Goal: Check status: Check status

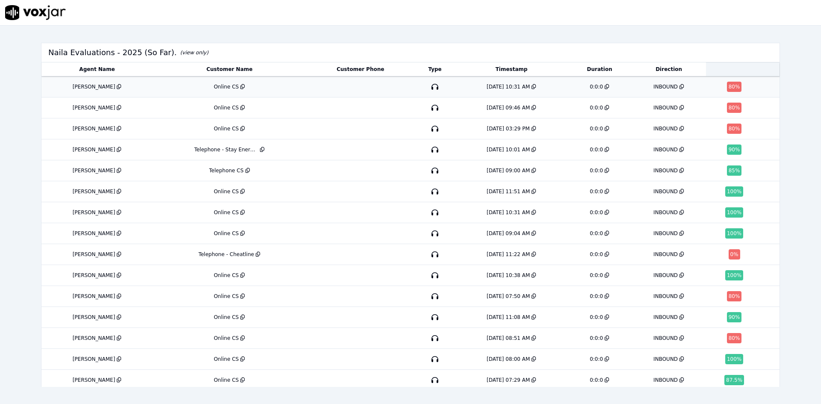
click at [653, 88] on div "INBOUND" at bounding box center [665, 86] width 24 height 7
click at [727, 108] on div "80 %" at bounding box center [734, 108] width 15 height 10
click at [727, 127] on div "80 %" at bounding box center [734, 129] width 15 height 10
click at [219, 257] on div "Telephone - Cheatline" at bounding box center [226, 254] width 56 height 7
click at [709, 148] on div "90 %" at bounding box center [735, 149] width 53 height 10
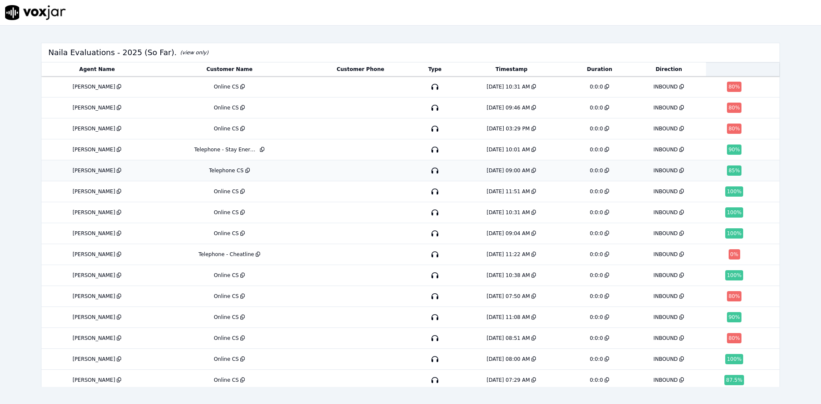
click at [727, 169] on div "85 %" at bounding box center [734, 170] width 15 height 10
click at [414, 297] on td at bounding box center [434, 296] width 41 height 21
click at [219, 297] on div "Online CS" at bounding box center [229, 296] width 147 height 7
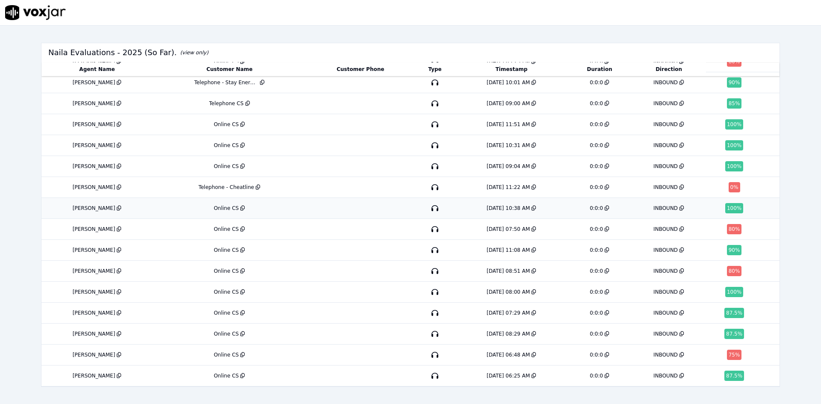
scroll to position [85, 0]
click at [214, 268] on div "Online CS" at bounding box center [226, 271] width 25 height 7
click at [156, 351] on div "Online CS" at bounding box center [229, 354] width 147 height 7
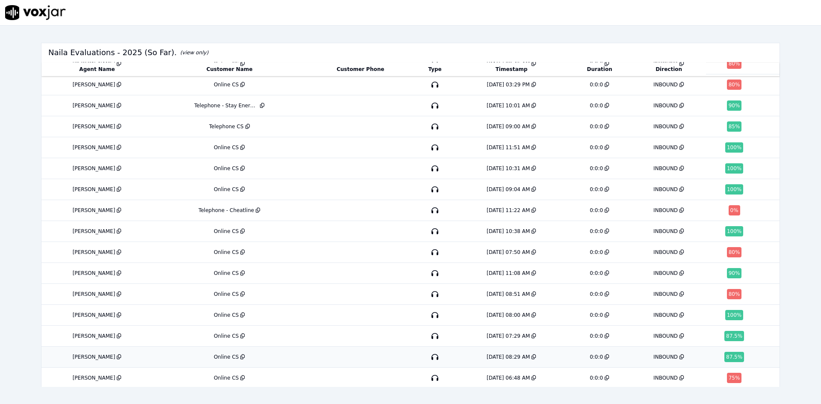
scroll to position [0, 0]
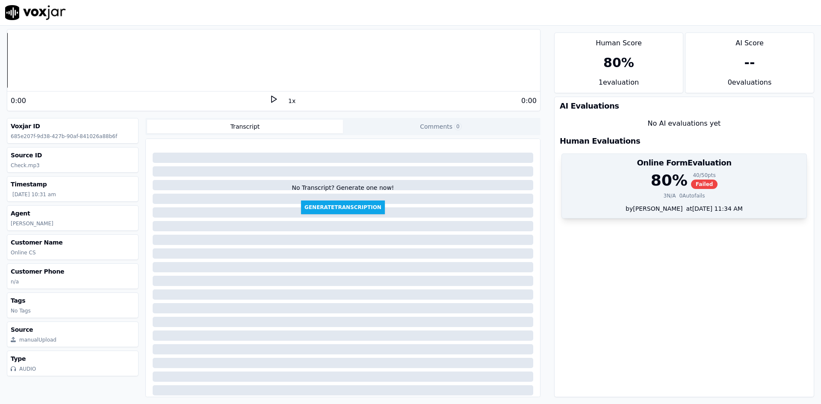
click at [687, 213] on div "by Charlie Weller at 09/02/2025 11:34 AM" at bounding box center [684, 211] width 244 height 14
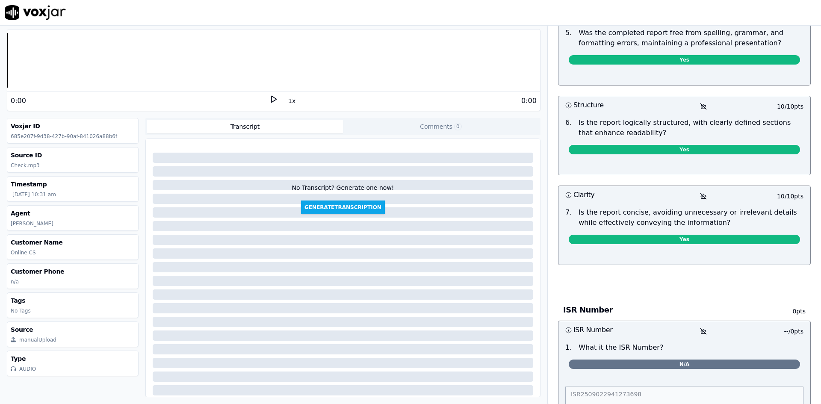
scroll to position [538, 0]
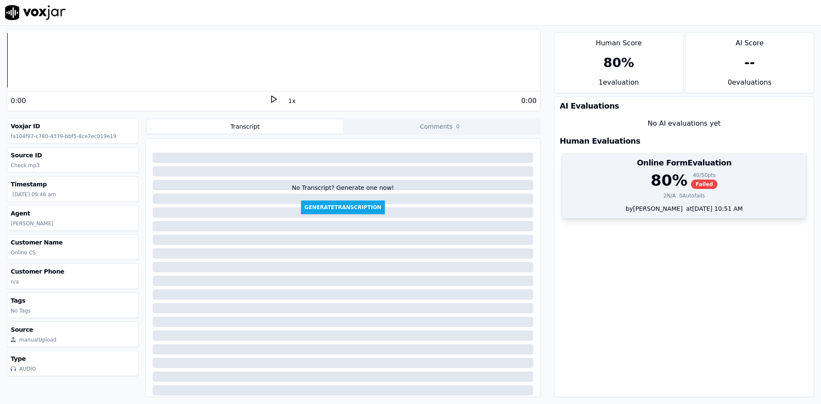
click at [660, 191] on div "80 % 40 / 50 pts Failed 2 N/A 0 Autofails" at bounding box center [684, 188] width 244 height 32
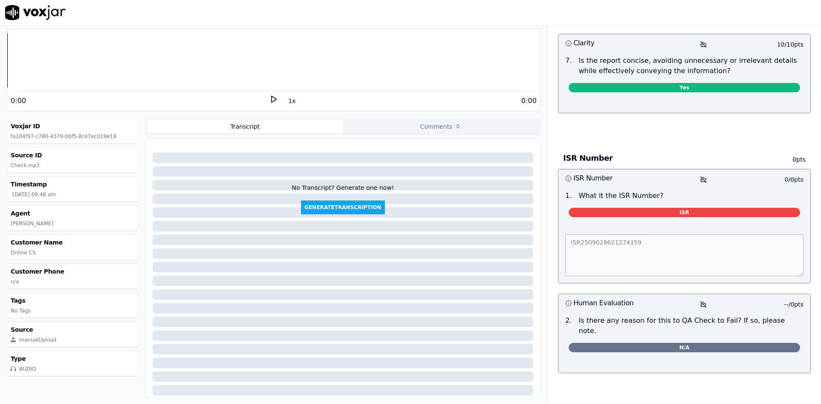
scroll to position [709, 0]
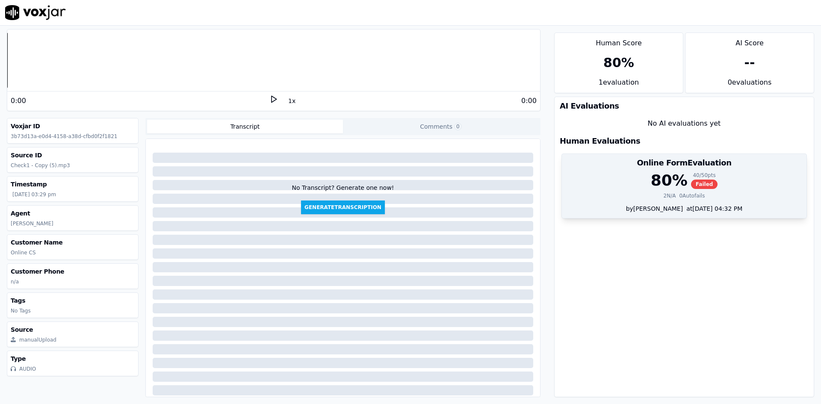
click at [691, 188] on span "Failed" at bounding box center [704, 183] width 27 height 9
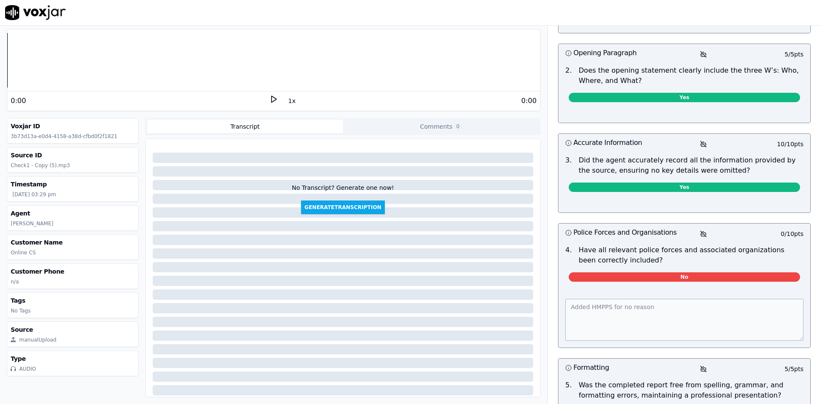
scroll to position [299, 0]
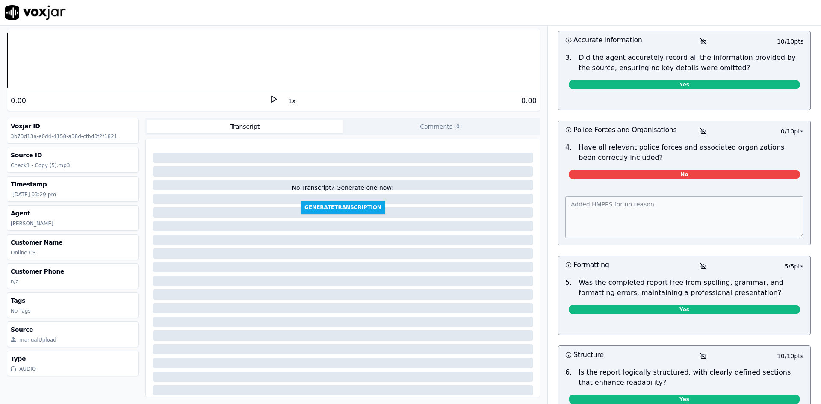
click at [558, 205] on div "Added HMPPS for no reason" at bounding box center [684, 215] width 252 height 59
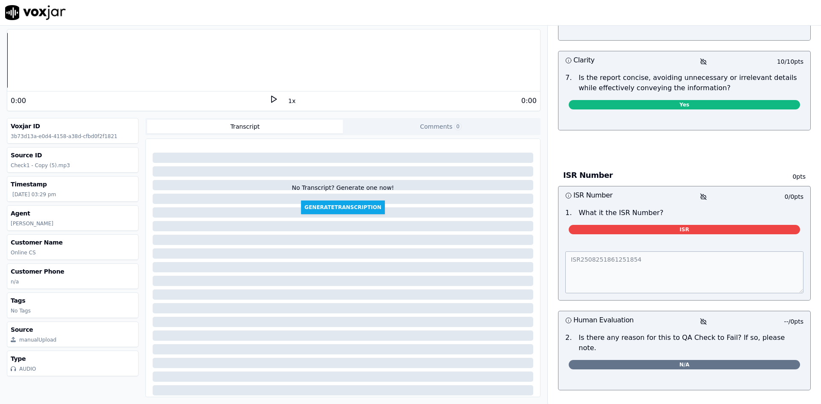
scroll to position [684, 0]
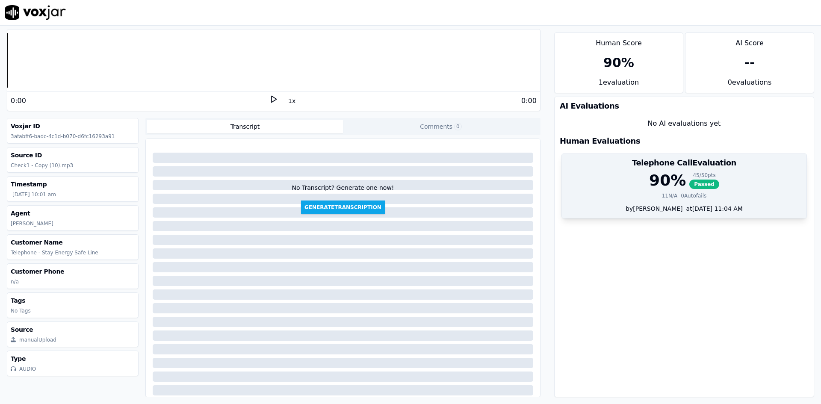
click at [662, 197] on div "11 N/A" at bounding box center [670, 195] width 16 height 7
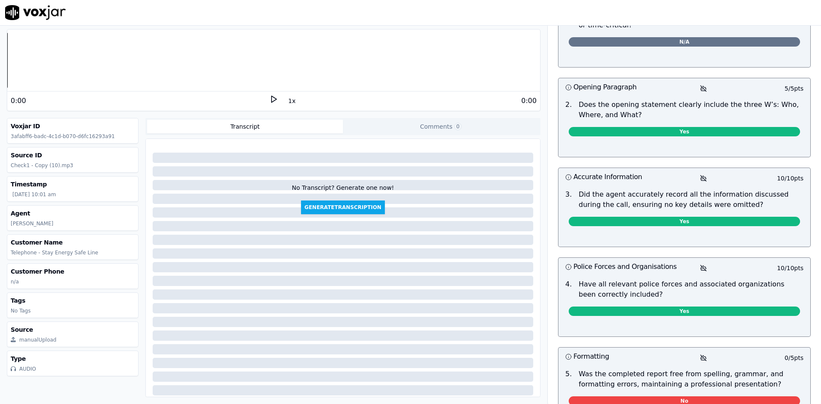
scroll to position [1111, 0]
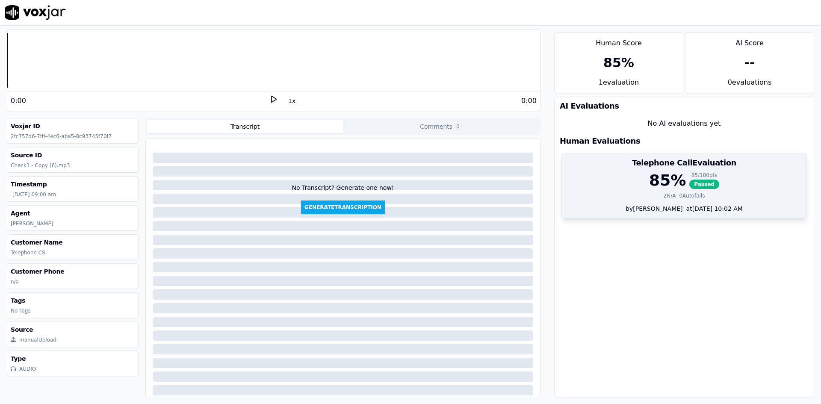
click at [689, 186] on span "Passed" at bounding box center [704, 183] width 30 height 9
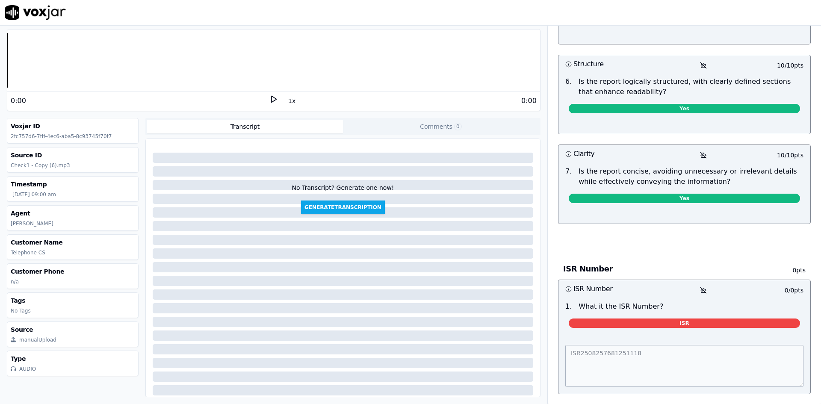
scroll to position [1564, 0]
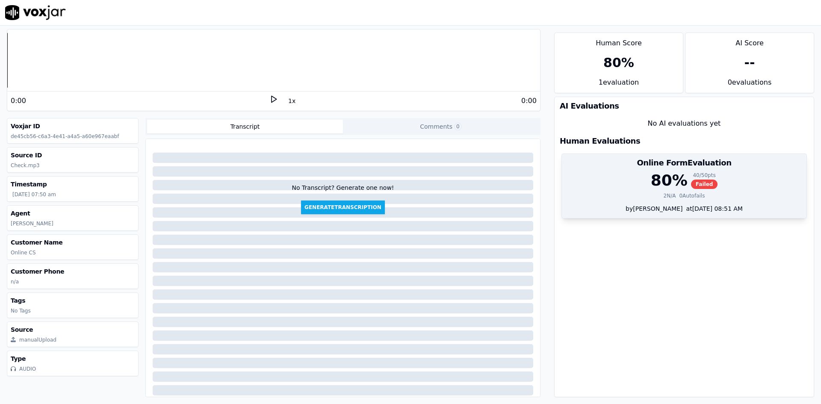
click at [691, 180] on div "40 / 50 pts Failed" at bounding box center [704, 180] width 27 height 17
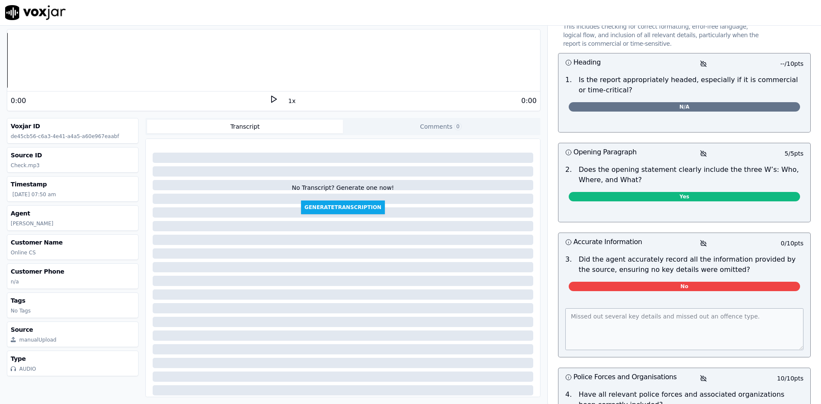
scroll to position [128, 0]
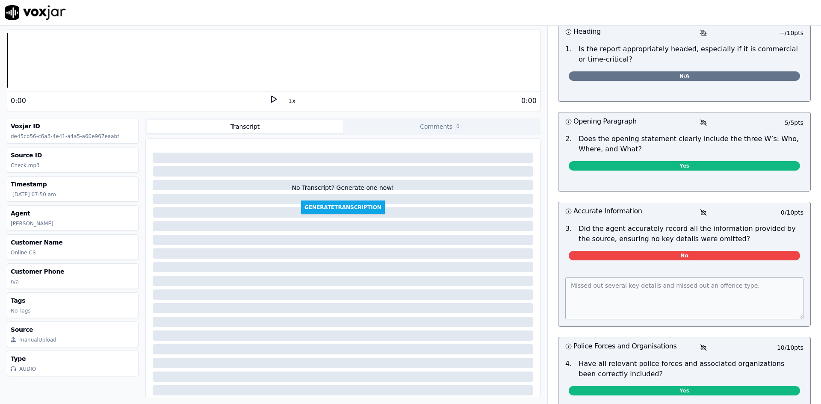
click at [611, 182] on div at bounding box center [684, 184] width 252 height 14
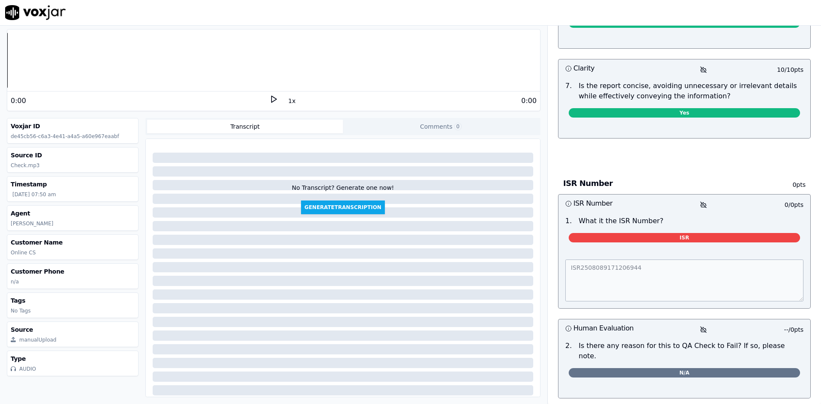
scroll to position [709, 0]
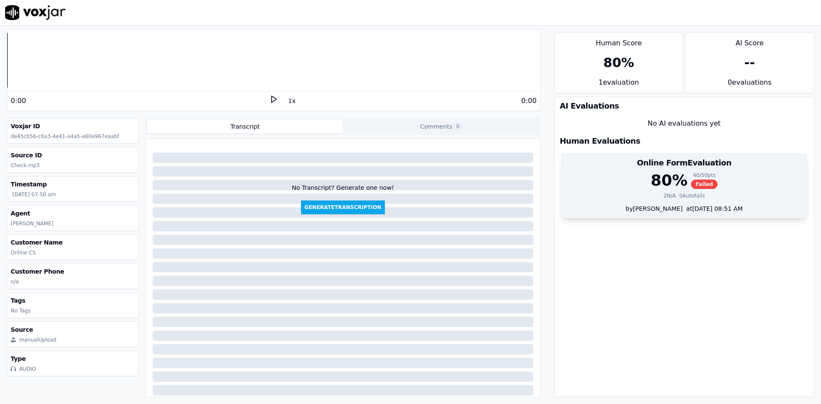
click at [718, 185] on div "80 % 40 / 50 pts Failed" at bounding box center [684, 180] width 234 height 17
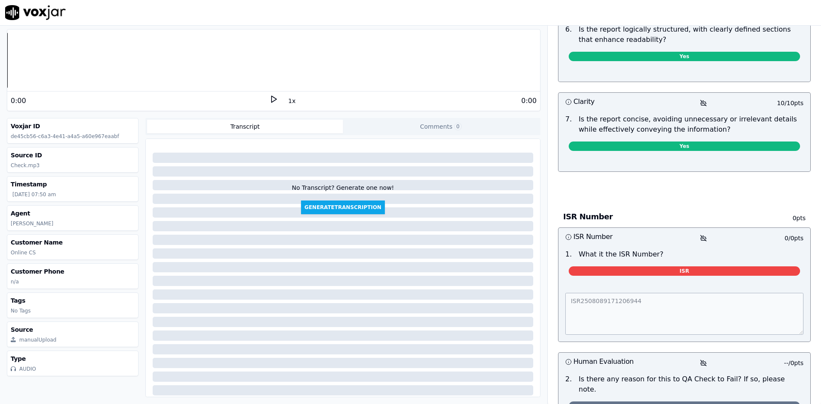
scroll to position [581, 0]
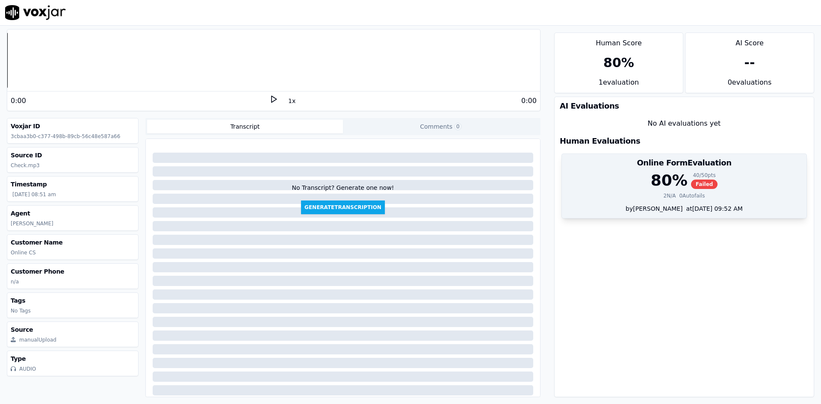
click at [651, 177] on div "80 %" at bounding box center [668, 180] width 37 height 17
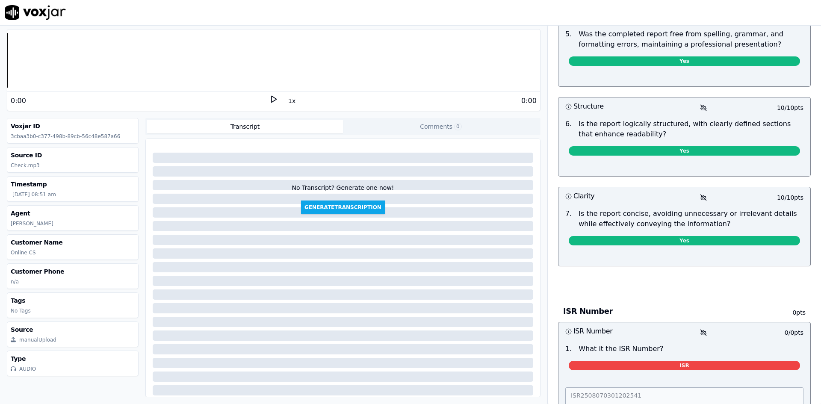
scroll to position [453, 0]
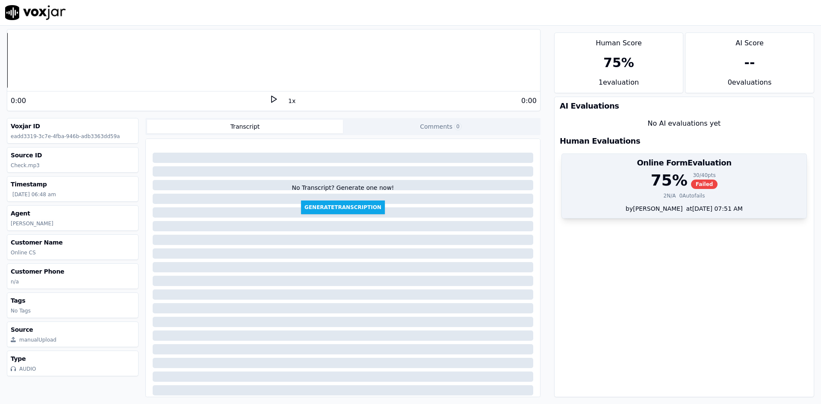
click at [691, 184] on span "Failed" at bounding box center [704, 183] width 27 height 9
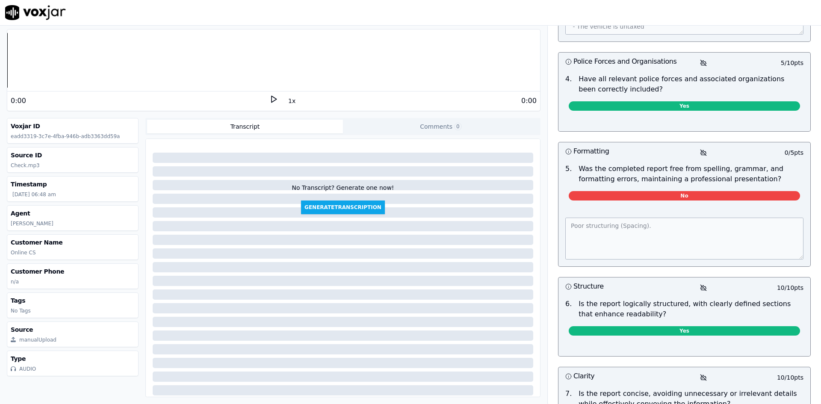
scroll to position [242, 0]
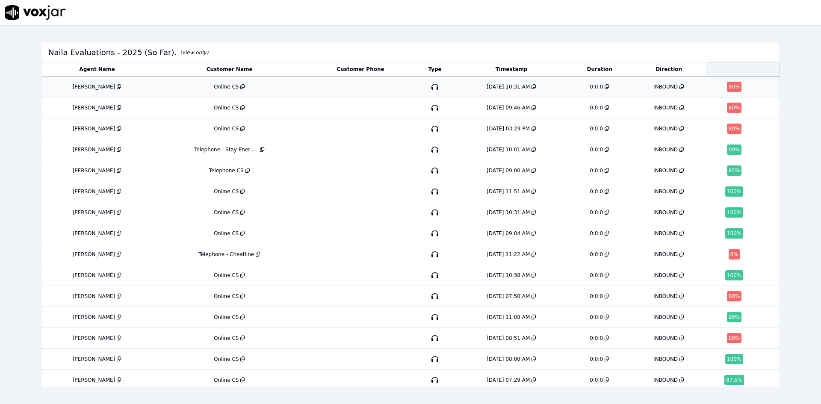
click at [727, 87] on div "80 %" at bounding box center [734, 87] width 15 height 10
click at [486, 110] on div "[DATE] 09:46 AM" at bounding box center [507, 107] width 43 height 7
click at [486, 130] on div "8/25/25 03:29 PM" at bounding box center [507, 128] width 43 height 7
click at [486, 152] on div "8/25/25 10:01 AM" at bounding box center [507, 149] width 43 height 7
click at [465, 168] on div "8/25/25 09:00 AM" at bounding box center [512, 170] width 106 height 7
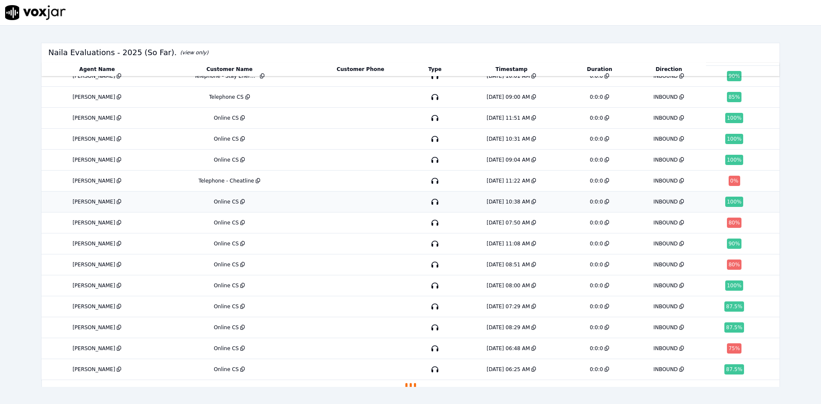
scroll to position [86, 0]
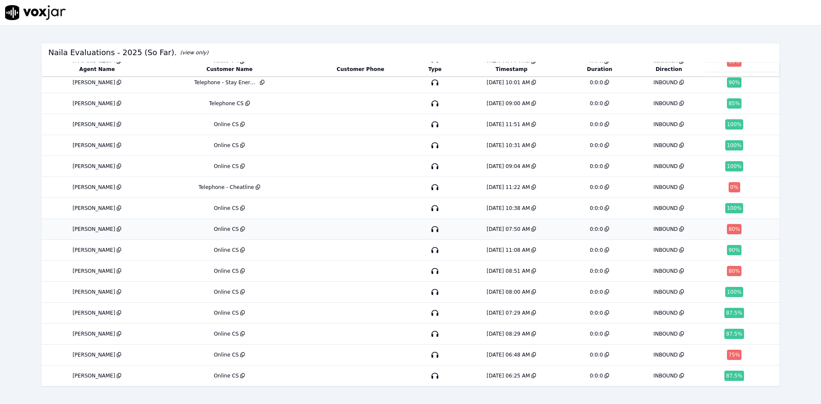
click at [197, 219] on td "Online CS" at bounding box center [229, 229] width 153 height 21
click at [487, 268] on div "8/9/25 08:51 AM" at bounding box center [507, 271] width 43 height 7
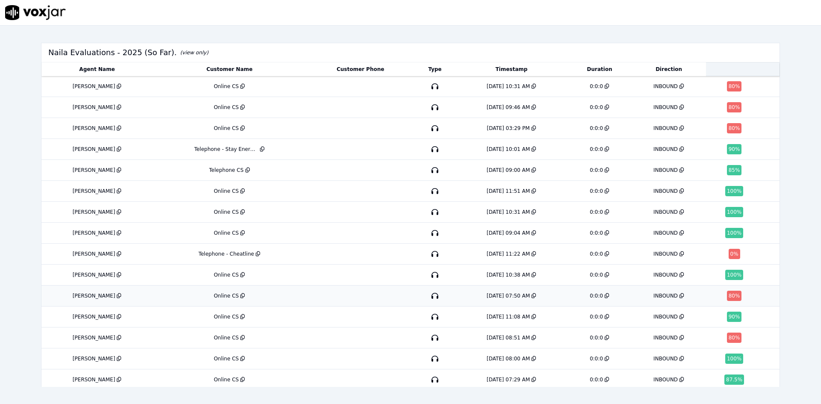
scroll to position [0, 0]
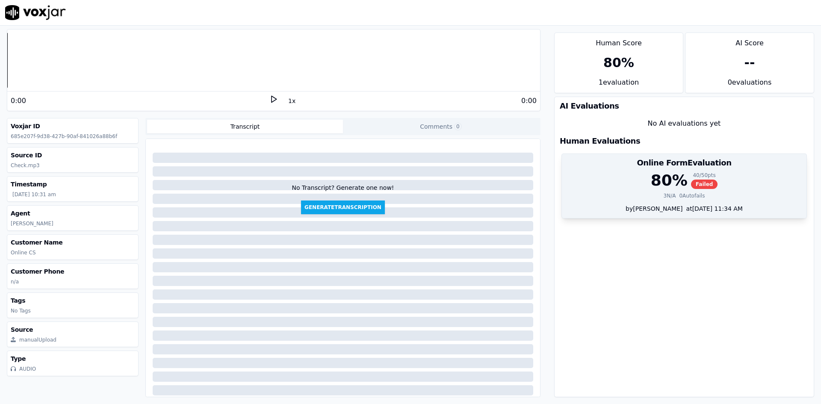
click at [629, 185] on div "80 % 40 / 50 pts Failed" at bounding box center [684, 180] width 234 height 17
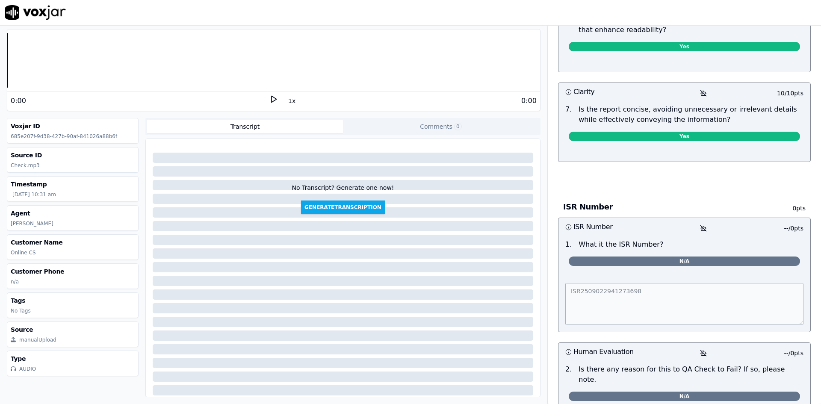
scroll to position [581, 0]
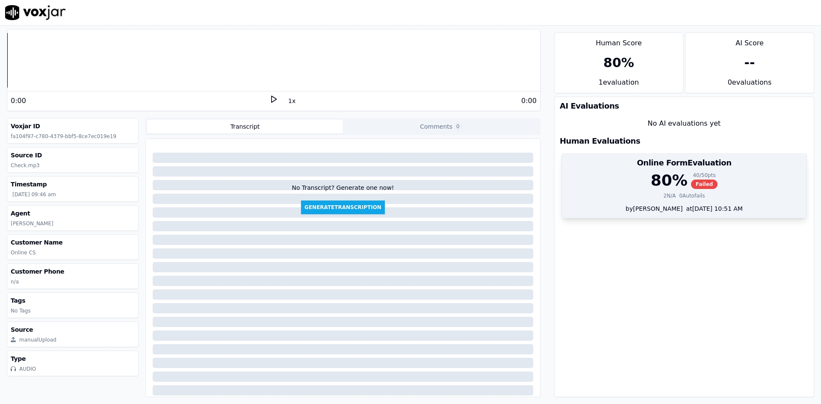
click at [618, 179] on div "80 % 40 / 50 pts Failed" at bounding box center [684, 180] width 234 height 17
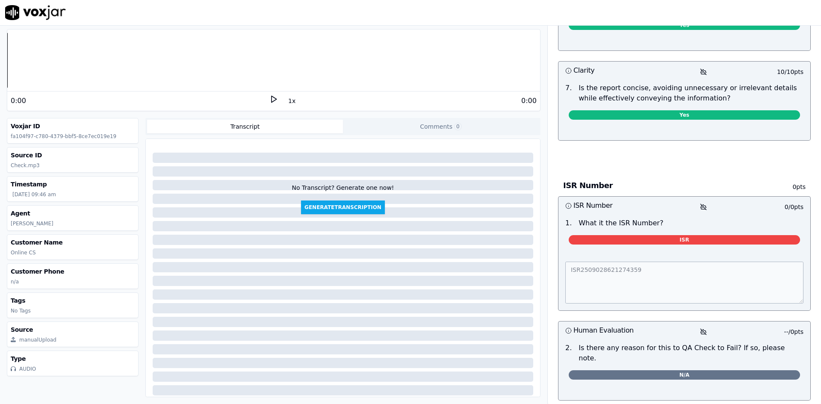
scroll to position [709, 0]
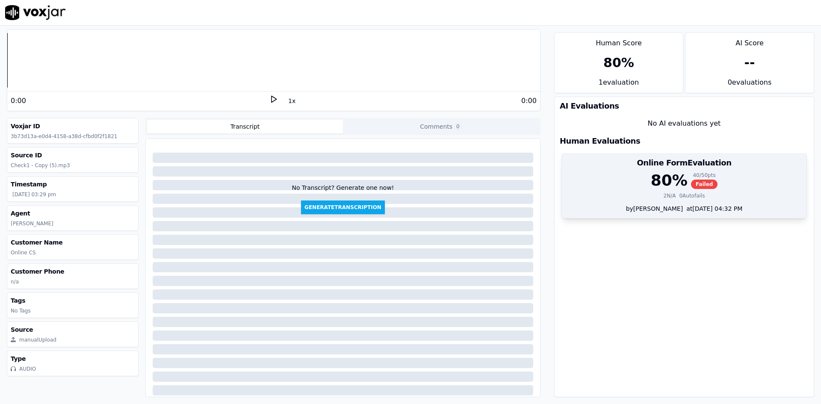
click at [619, 175] on div "80 % 40 / 50 pts Failed" at bounding box center [684, 180] width 234 height 17
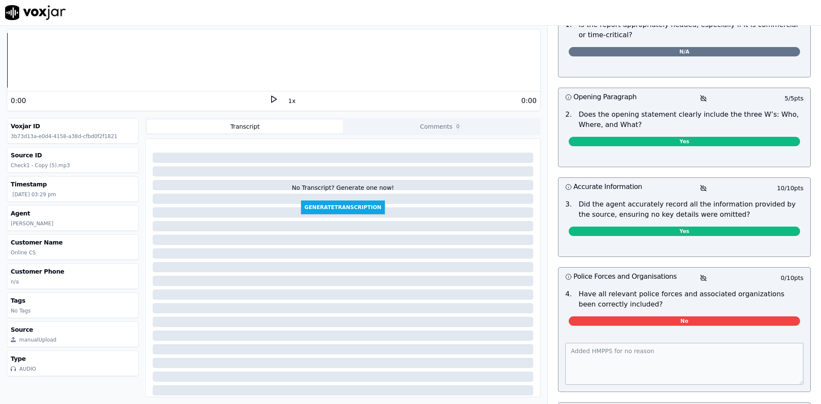
scroll to position [171, 0]
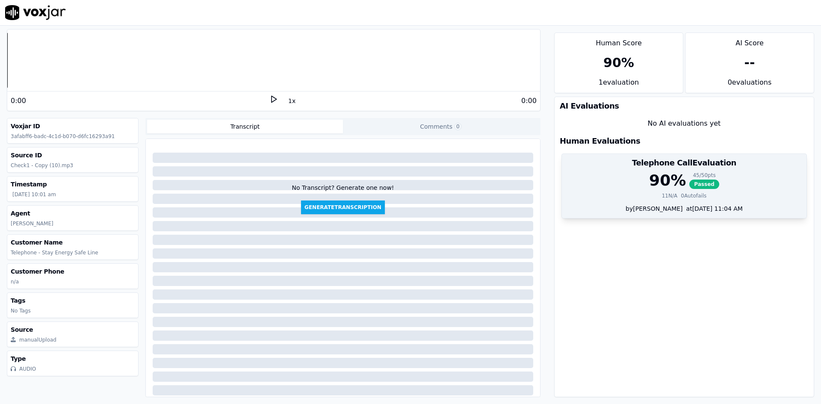
click at [618, 197] on div "11 N/A 0 Autofails" at bounding box center [684, 195] width 234 height 7
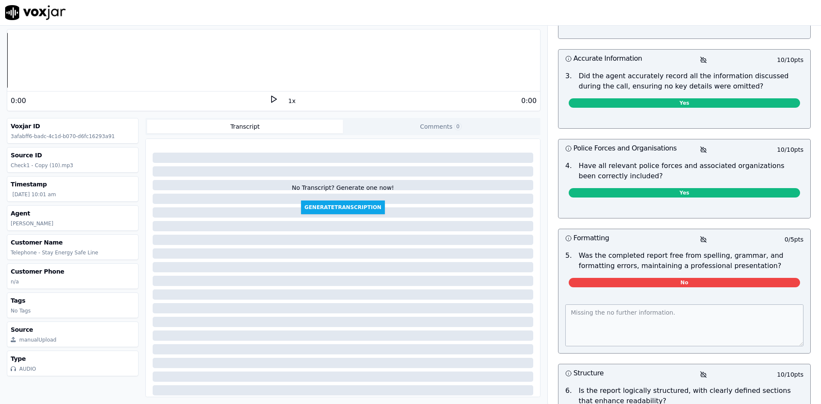
scroll to position [1154, 0]
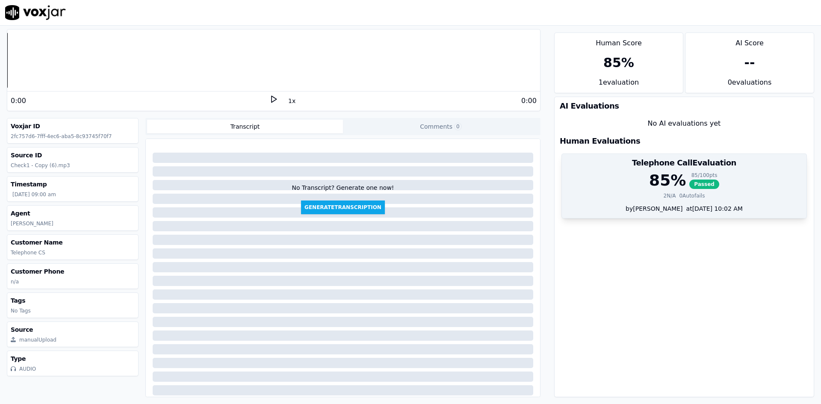
click at [607, 178] on div "85 % 85 / 100 pts Passed" at bounding box center [684, 180] width 234 height 17
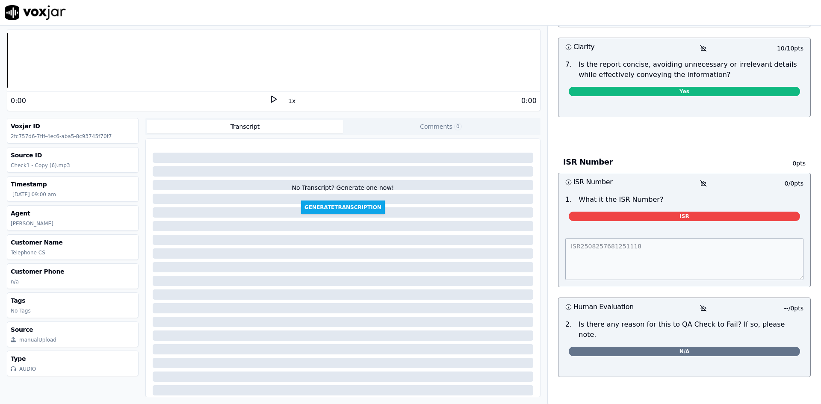
scroll to position [1564, 0]
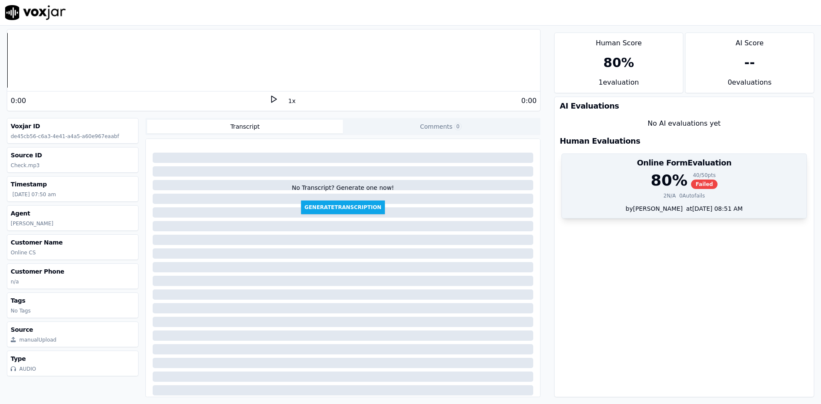
click at [618, 174] on div "80 % 40 / 50 pts Failed" at bounding box center [684, 180] width 234 height 17
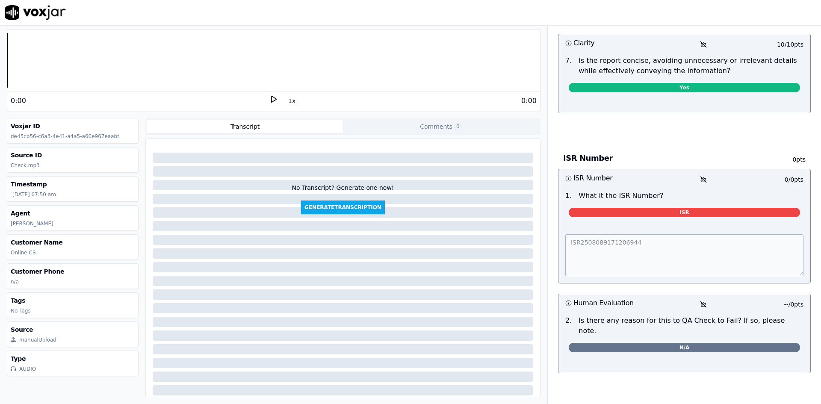
scroll to position [709, 0]
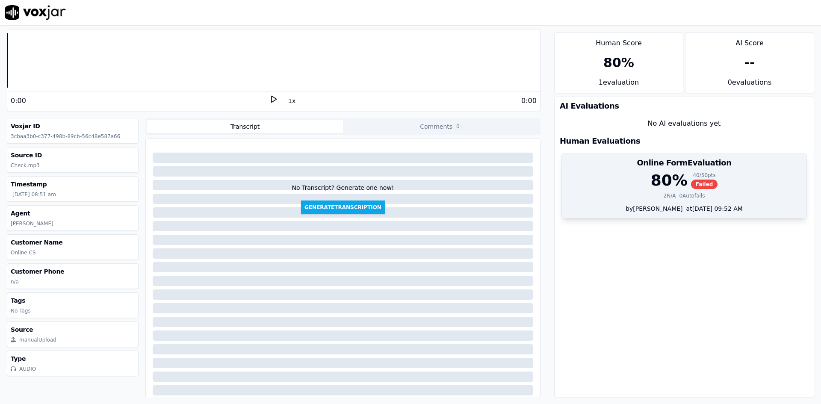
click at [606, 188] on div "80 % 40 / 50 pts Failed" at bounding box center [684, 180] width 234 height 17
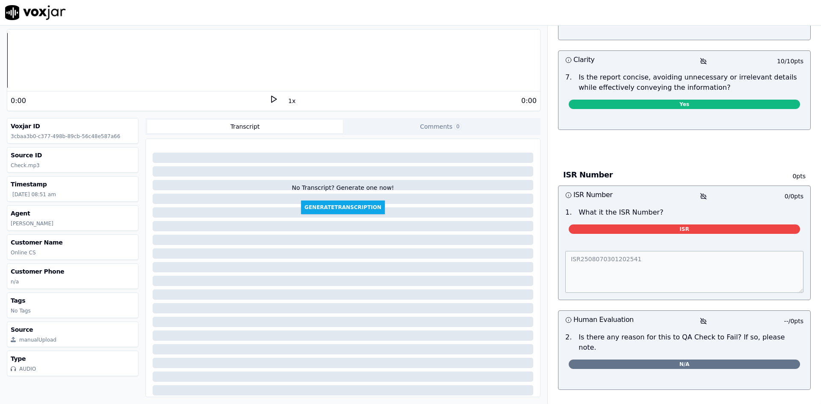
scroll to position [709, 0]
